Goal: Navigation & Orientation: Find specific page/section

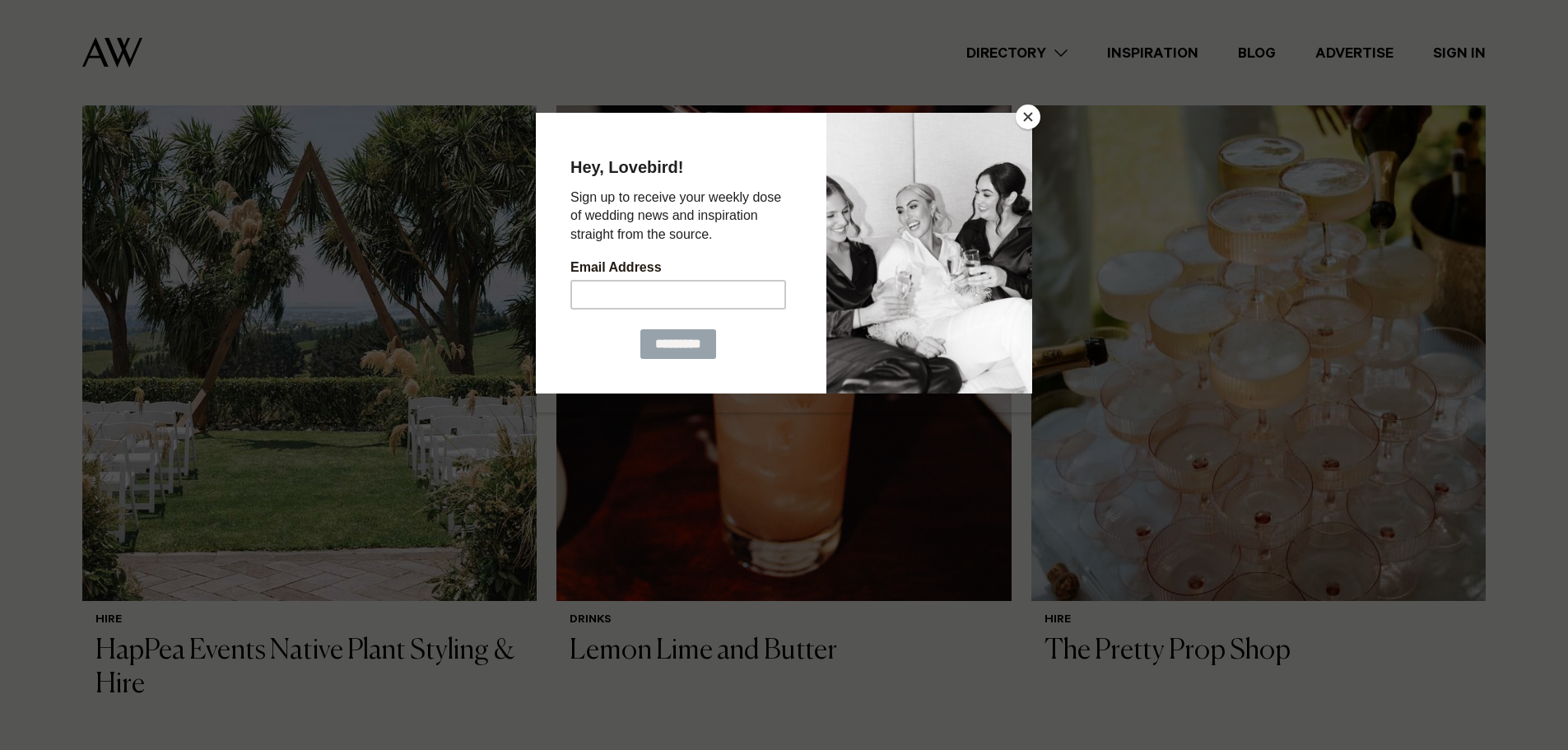
scroll to position [1316, 0]
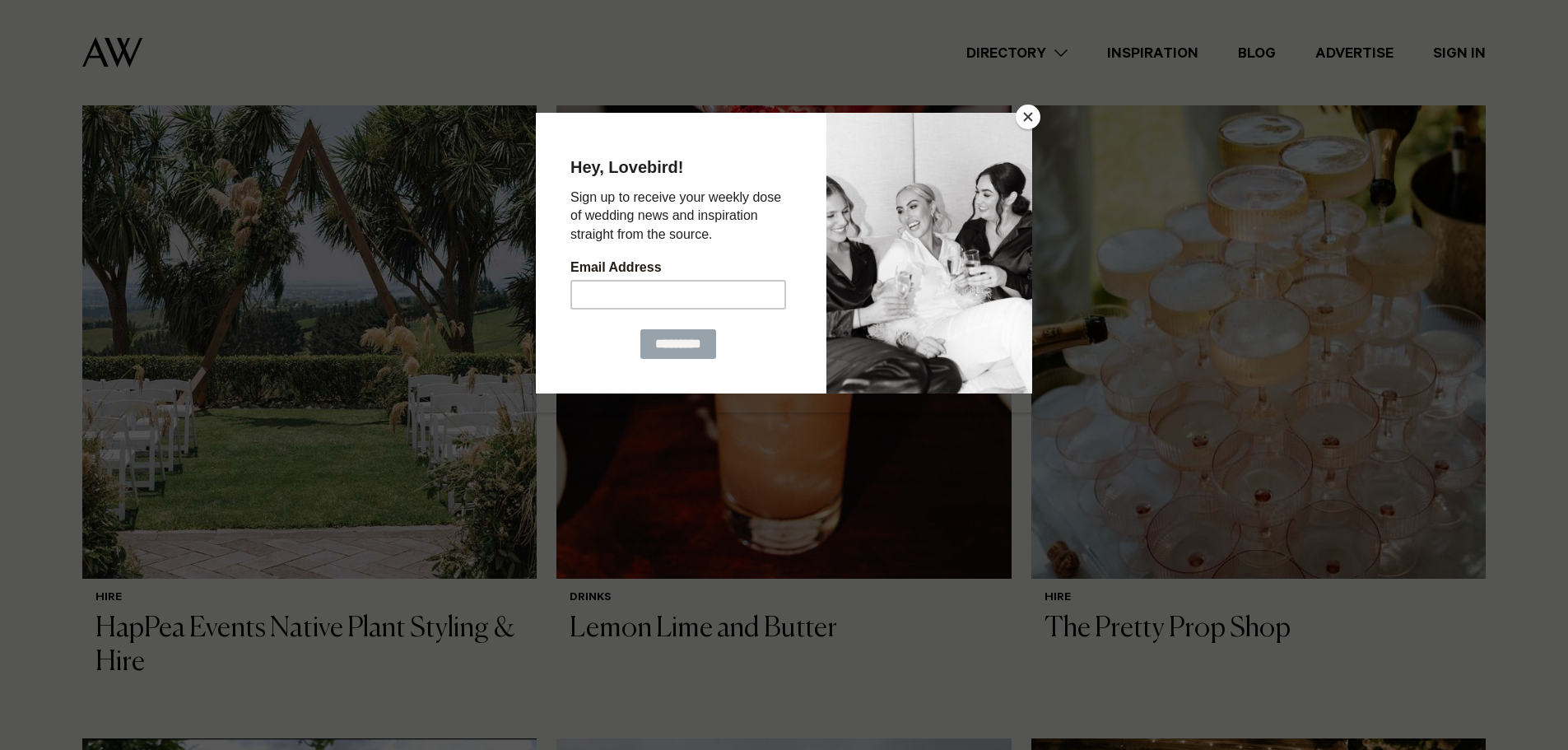
click at [1035, 115] on button "Close" at bounding box center [1027, 116] width 25 height 25
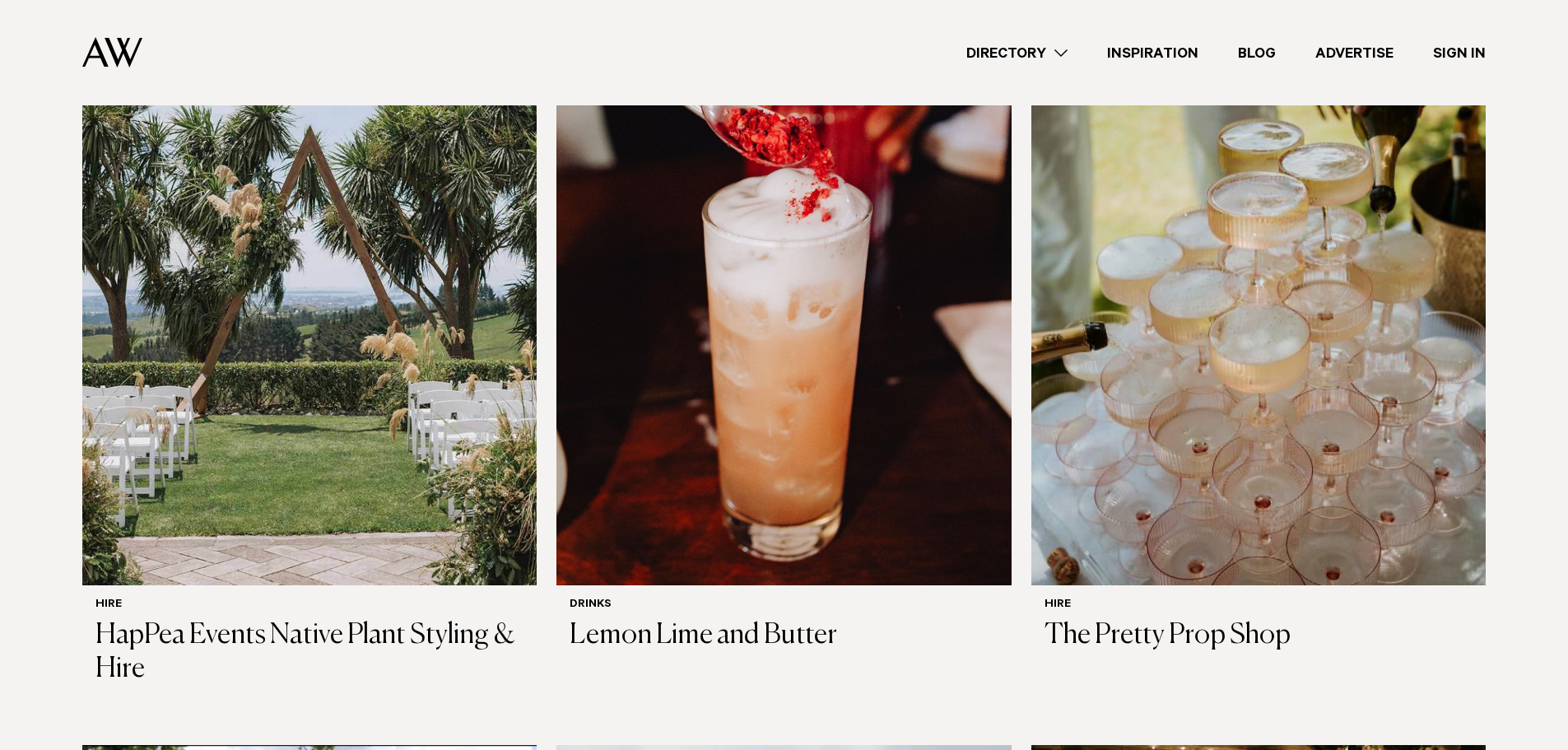
scroll to position [1152, 0]
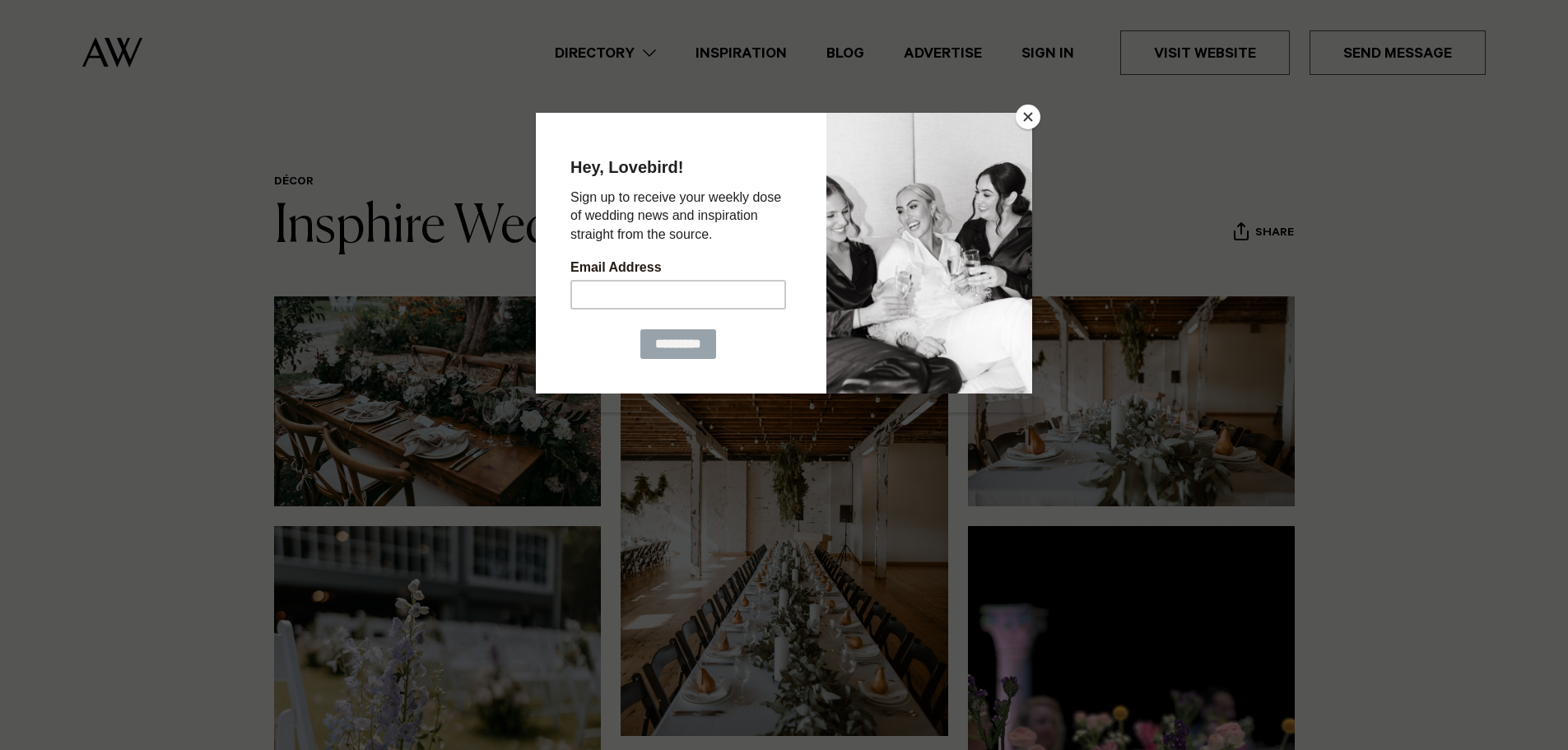
click at [1029, 112] on button "Close" at bounding box center [1027, 116] width 25 height 25
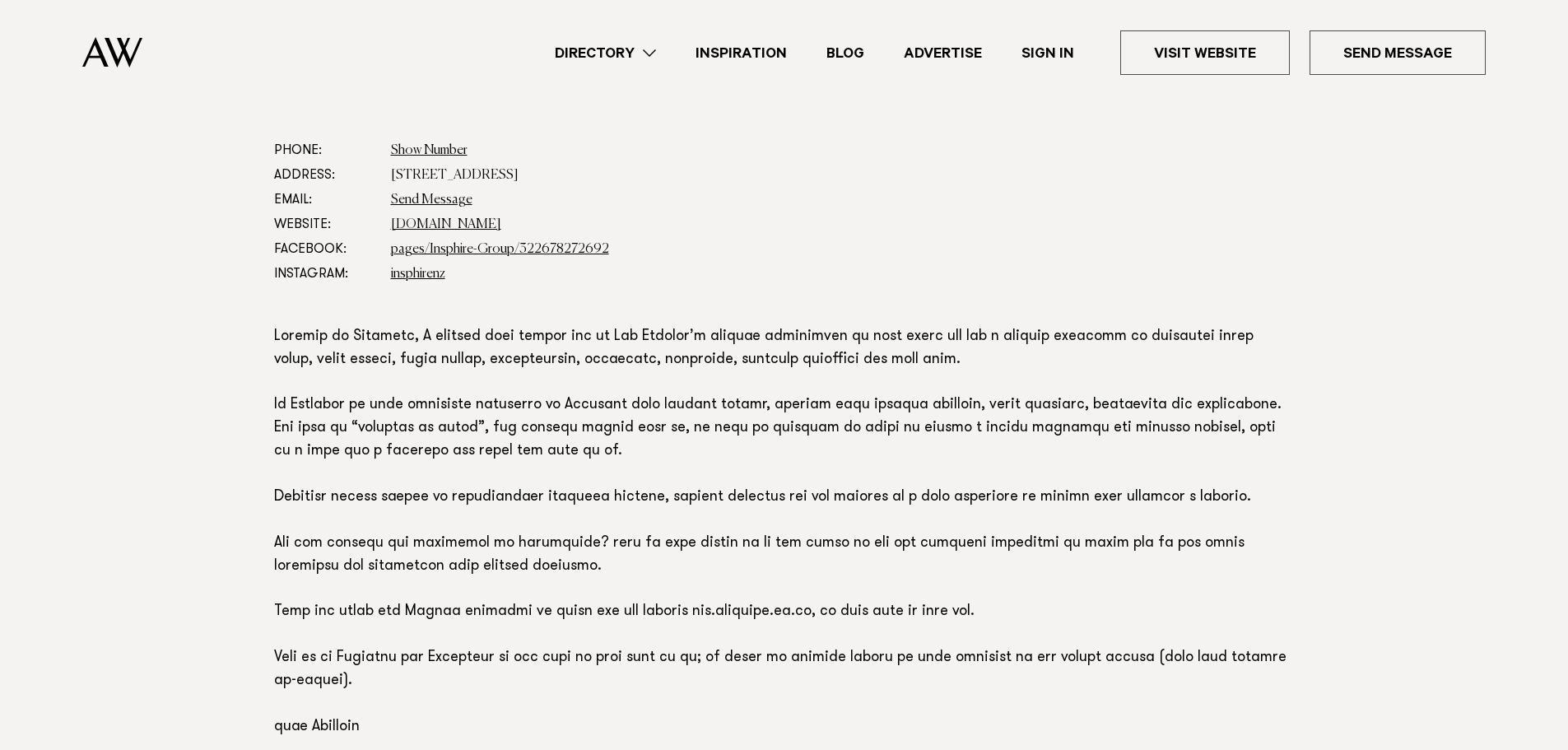
scroll to position [905, 0]
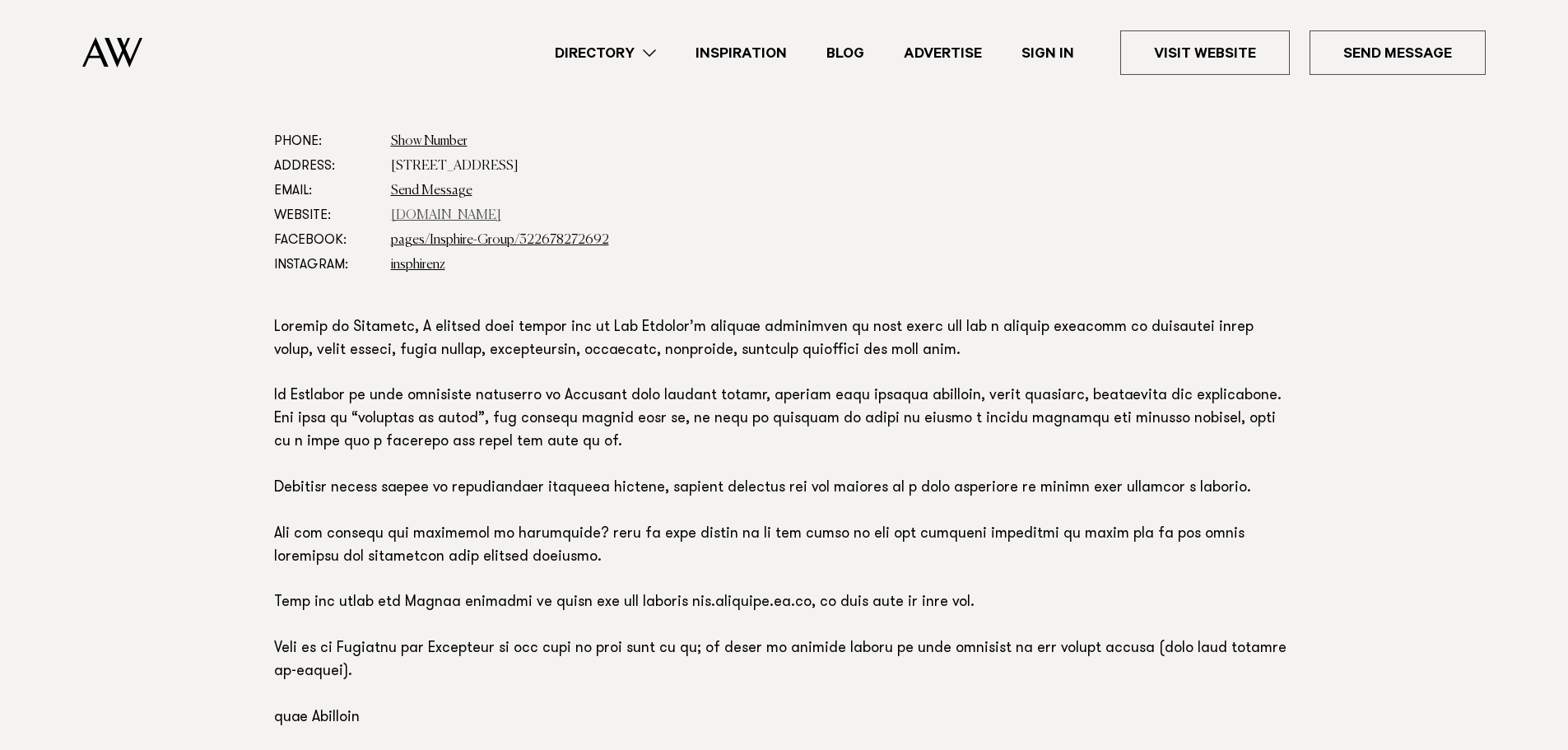
click at [440, 213] on link "insphire.co.nz" at bounding box center [446, 215] width 110 height 13
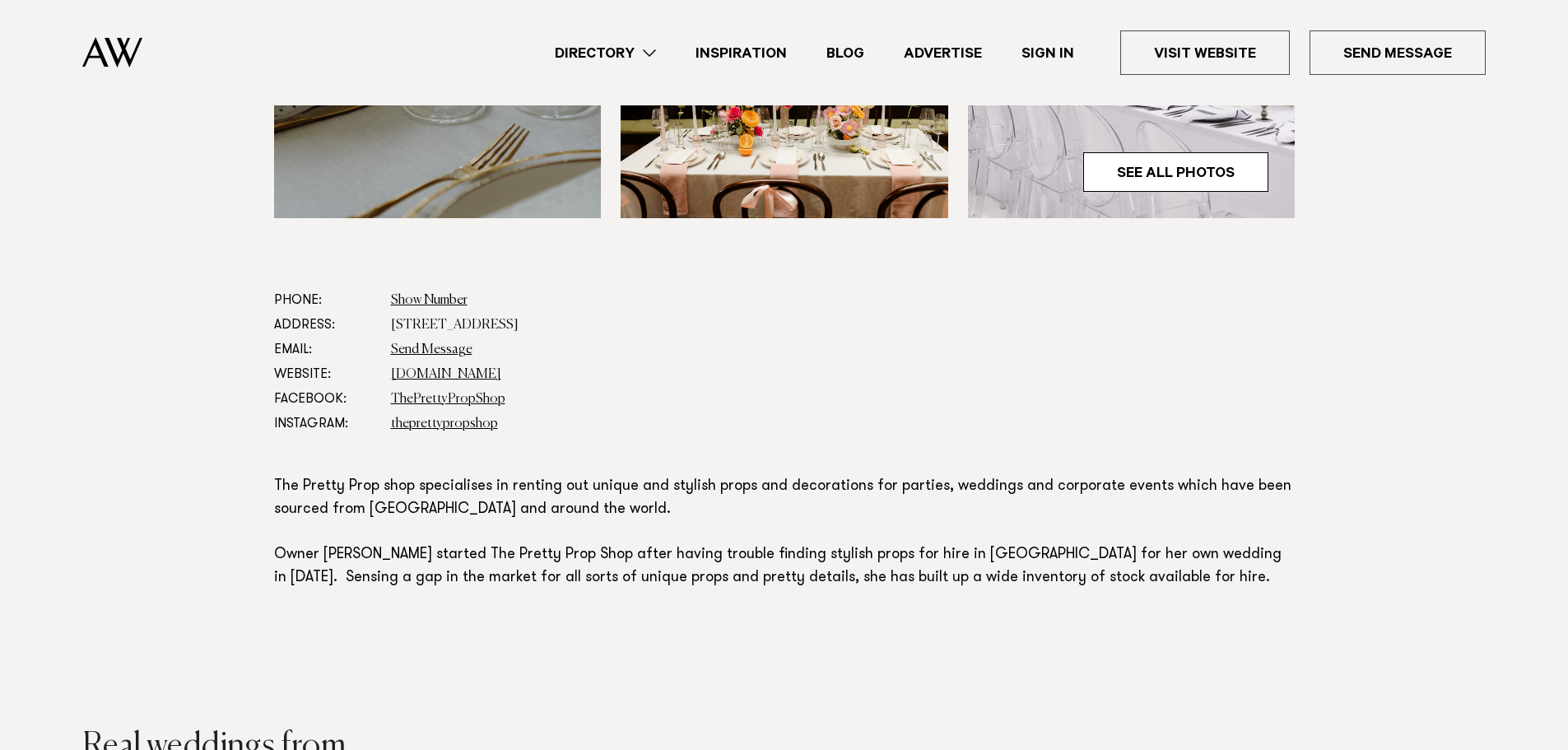
scroll to position [905, 0]
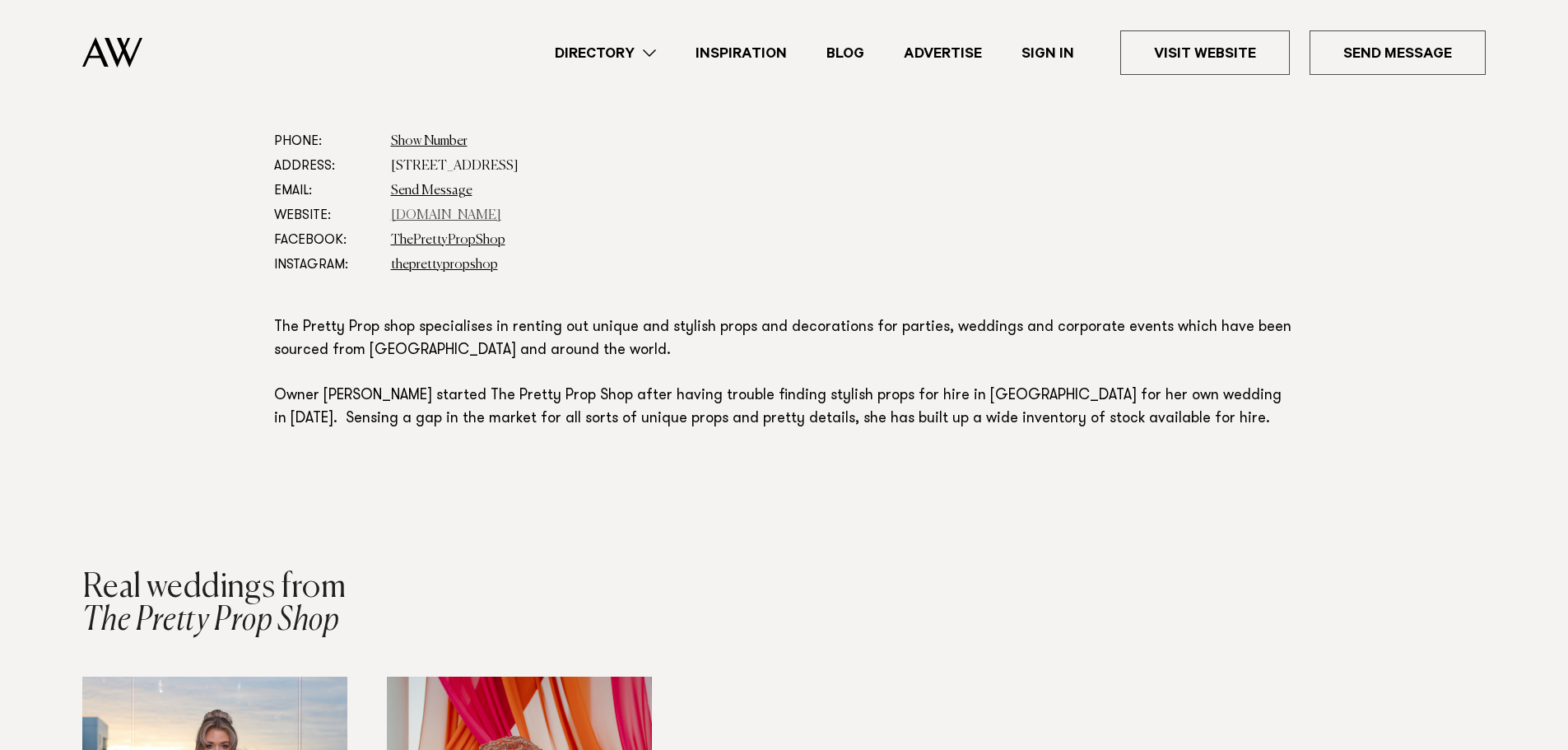
click at [489, 211] on link "[DOMAIN_NAME]" at bounding box center [446, 215] width 110 height 13
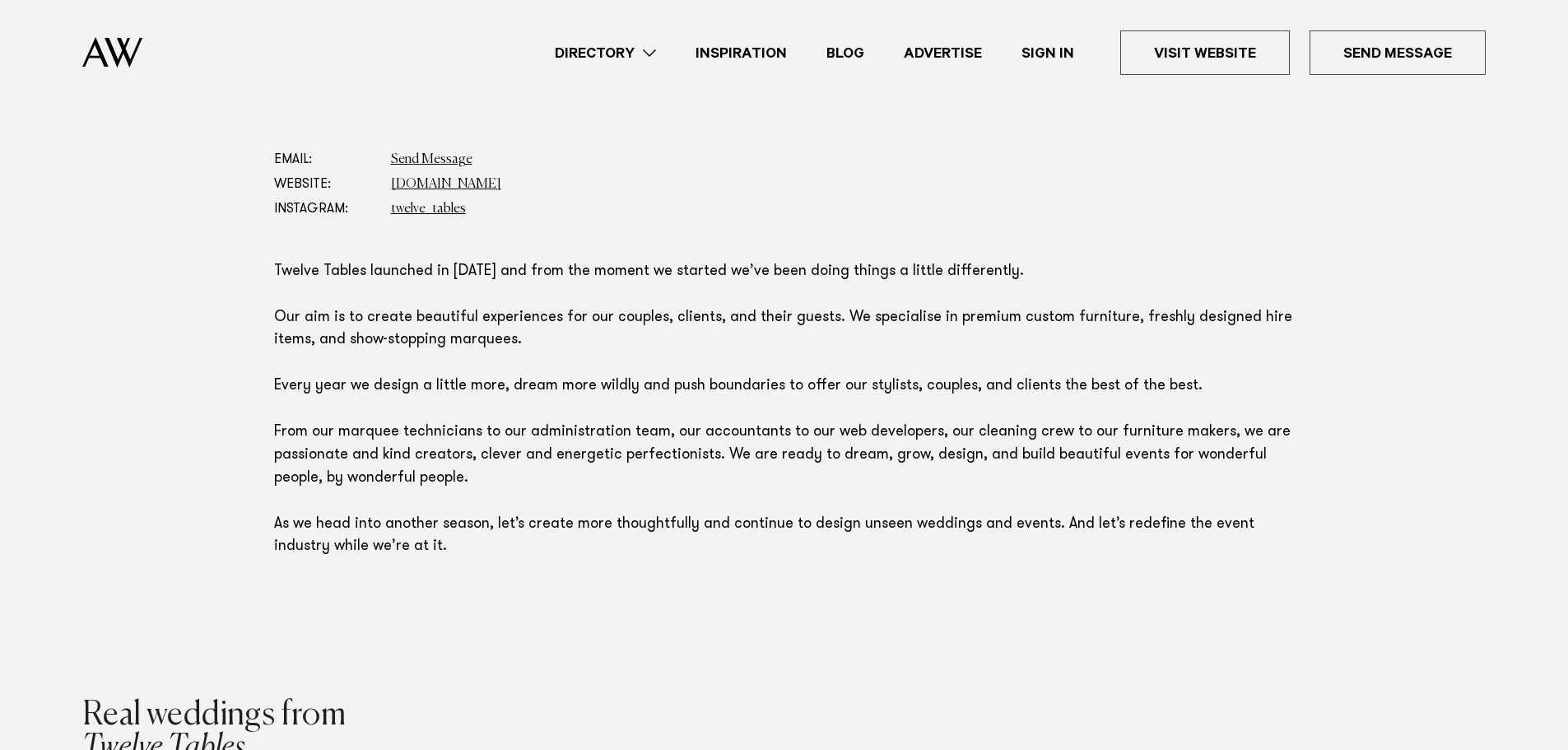
scroll to position [823, 0]
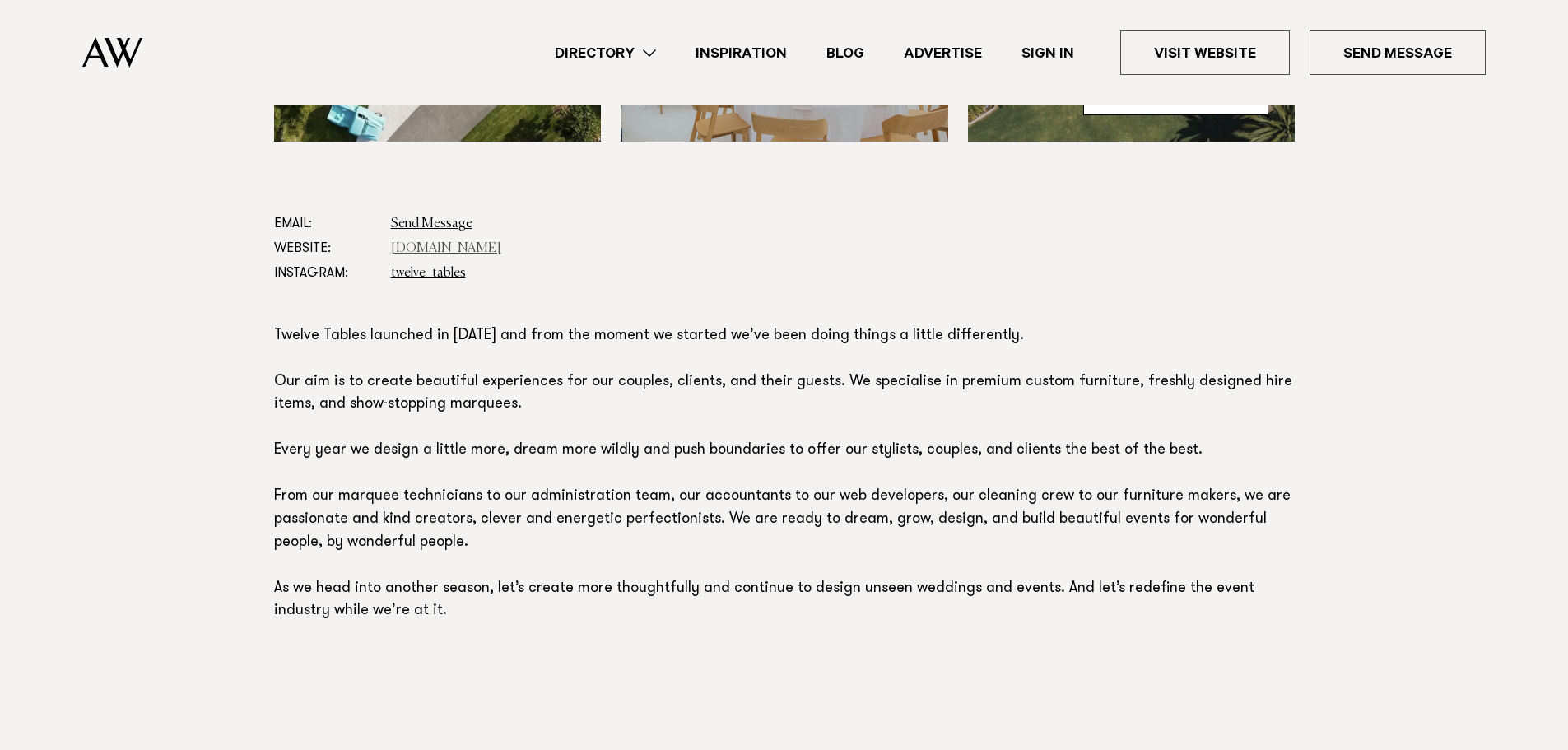
click at [455, 249] on link "twelvetables.co.nz" at bounding box center [446, 248] width 110 height 13
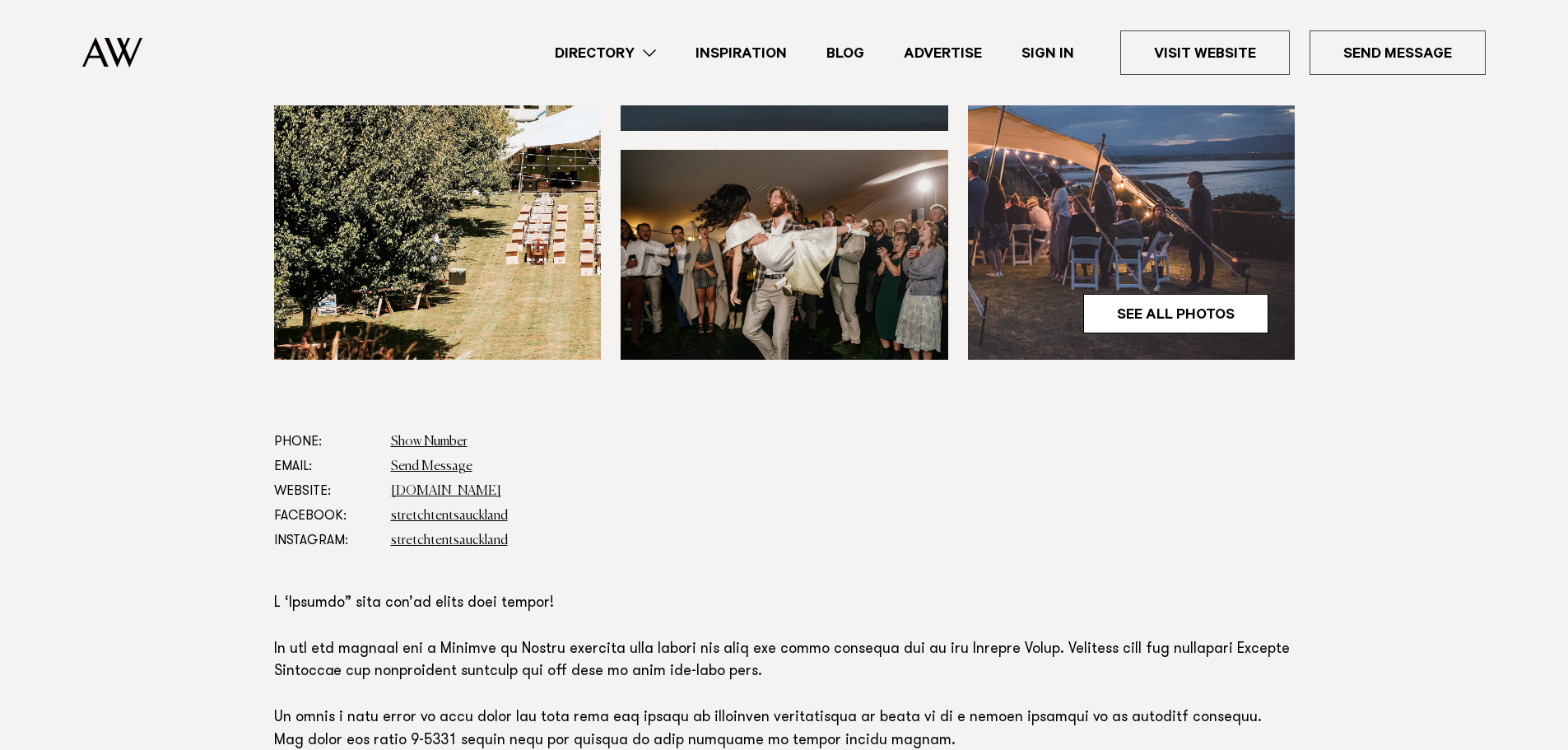
scroll to position [823, 0]
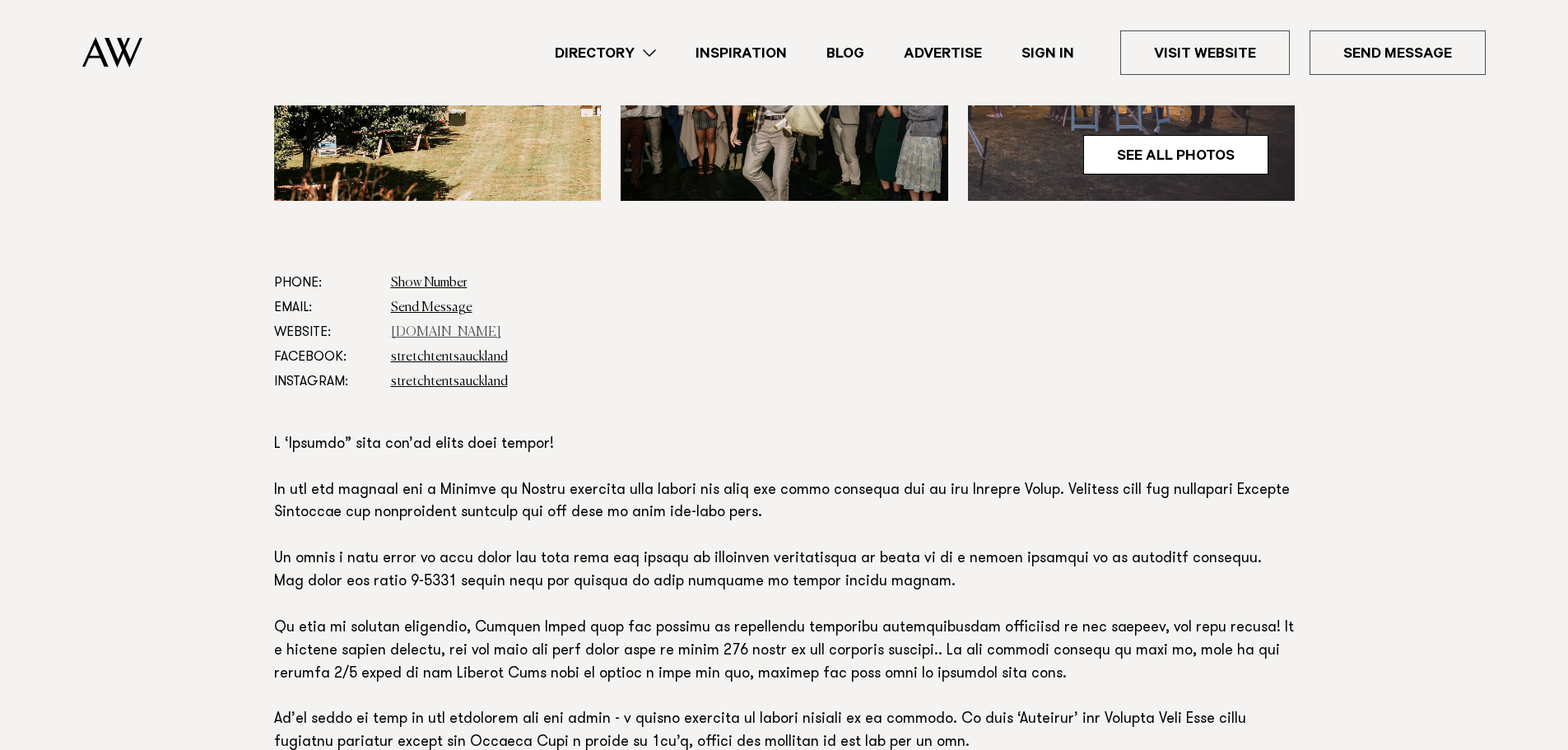
click at [452, 325] on link "[DOMAIN_NAME]" at bounding box center [446, 331] width 110 height 13
